Goal: Book appointment/travel/reservation

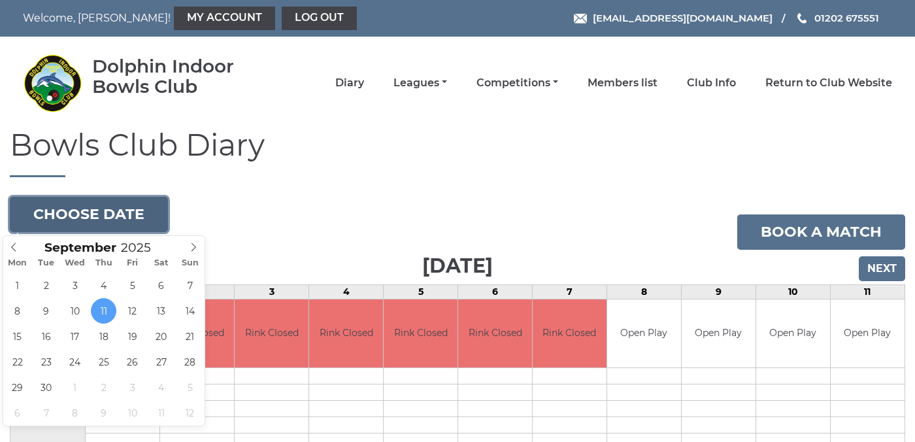
click at [119, 208] on button "Choose date" at bounding box center [89, 214] width 158 height 35
type input "2025-09-18"
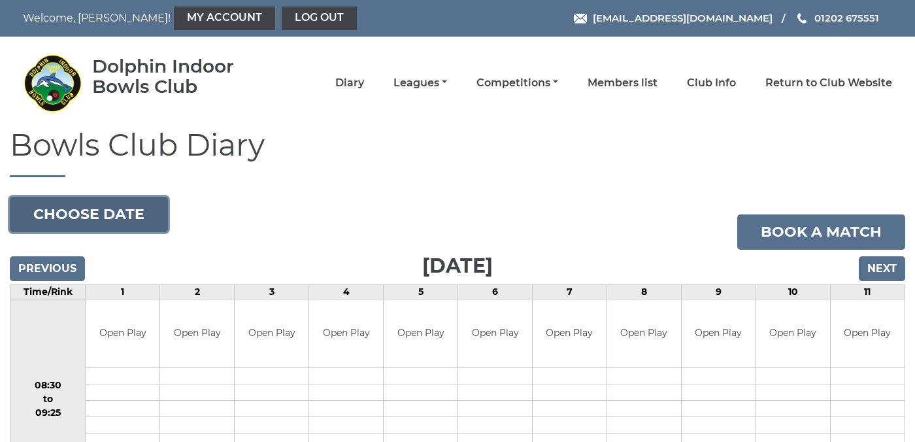
click at [127, 215] on button "Choose date" at bounding box center [89, 214] width 158 height 35
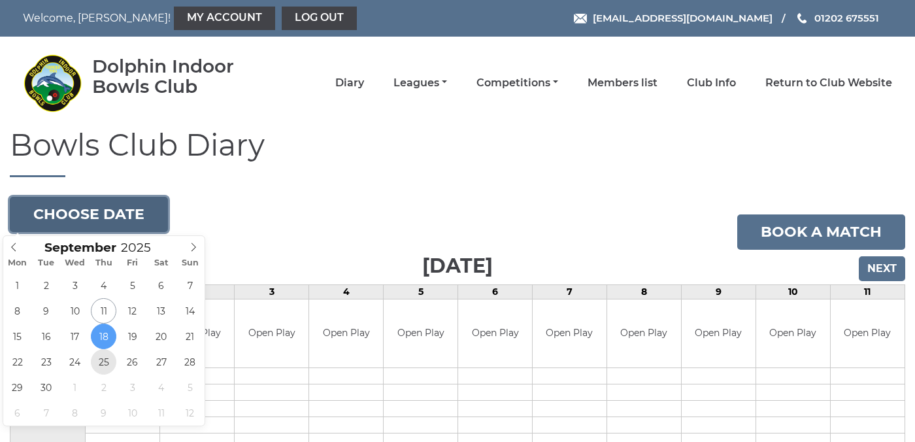
type input "2025-09-25"
click at [95, 212] on button "Choose date" at bounding box center [89, 214] width 158 height 35
type input "[DATE]"
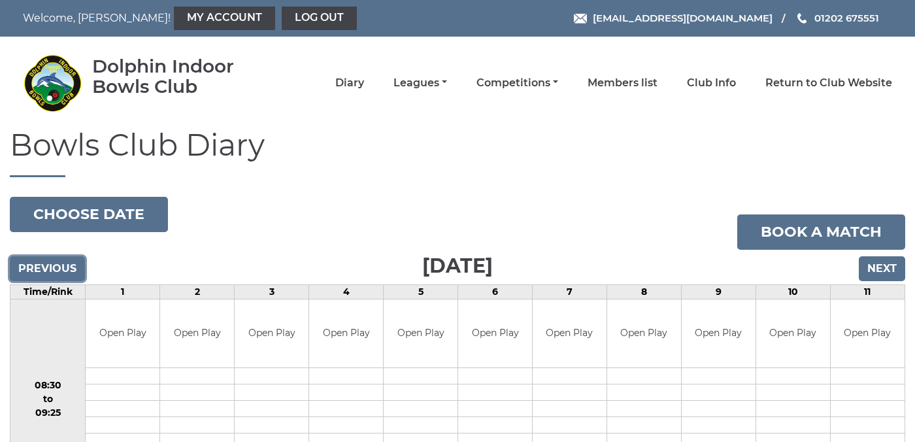
click at [50, 267] on input "Previous" at bounding box center [47, 268] width 75 height 25
